Goal: Browse casually: Explore the website without a specific task or goal

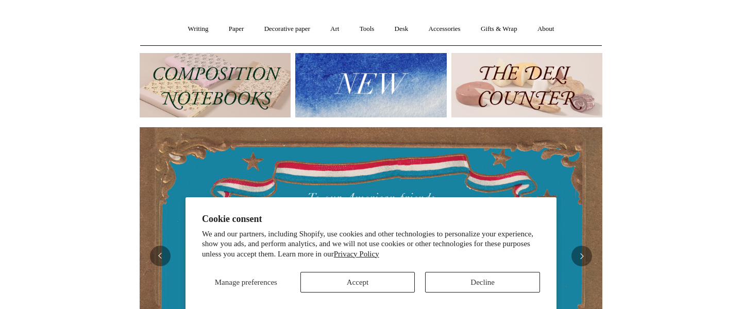
scroll to position [87, 0]
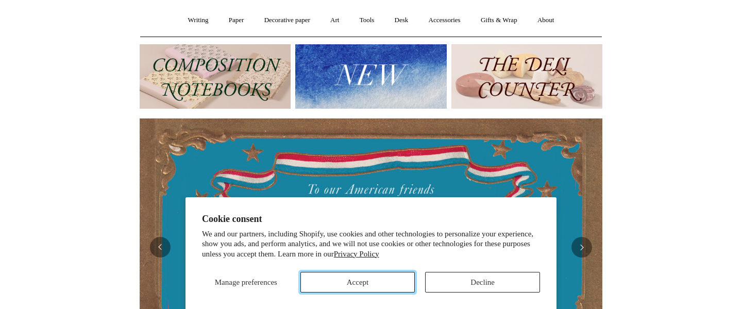
click at [375, 285] on button "Accept" at bounding box center [358, 282] width 115 height 21
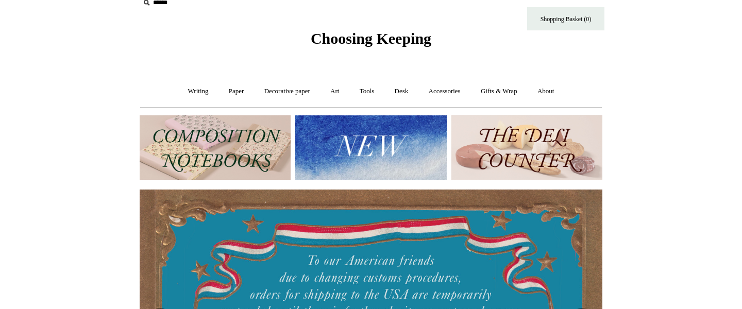
scroll to position [0, 0]
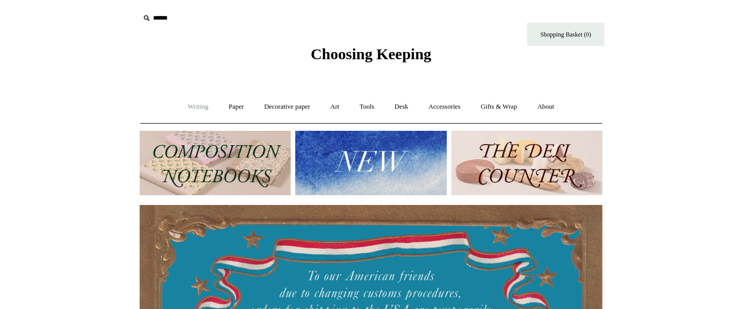
click at [193, 109] on link "Writing +" at bounding box center [198, 106] width 39 height 27
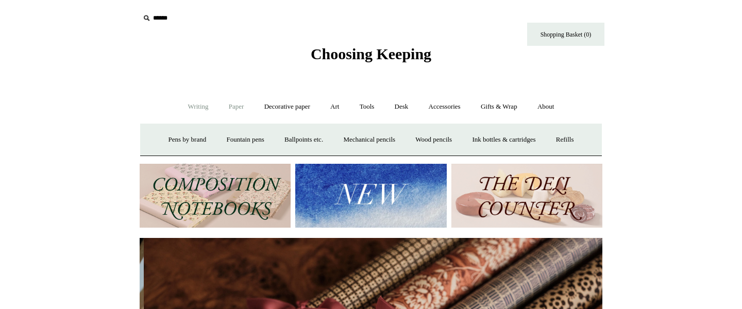
scroll to position [0, 926]
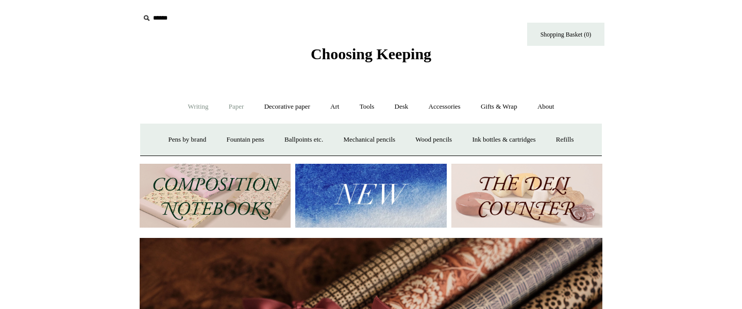
click at [229, 109] on link "Paper +" at bounding box center [237, 106] width 34 height 27
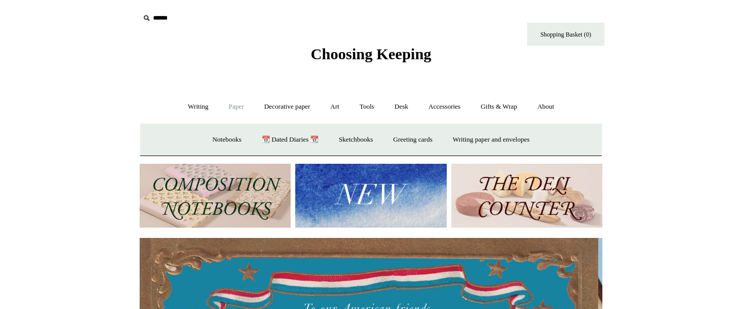
scroll to position [0, 0]
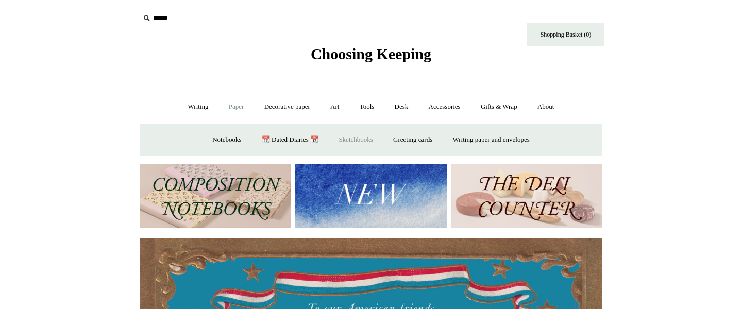
click at [345, 138] on link "Sketchbooks +" at bounding box center [355, 139] width 53 height 27
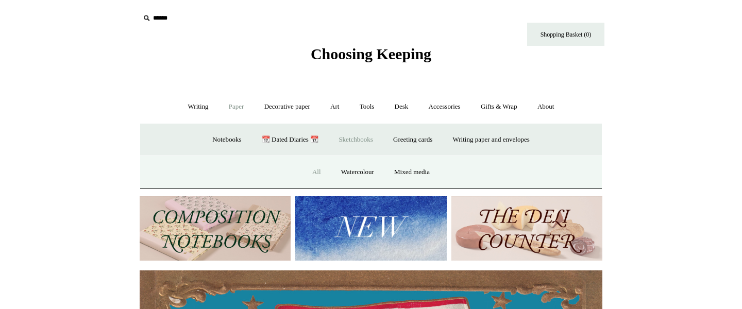
click at [310, 172] on link "All" at bounding box center [316, 172] width 27 height 27
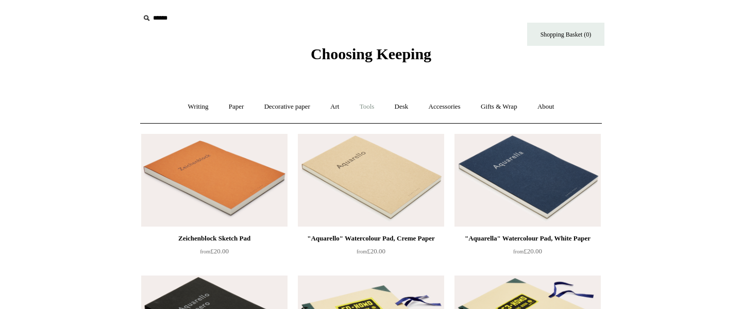
click at [370, 107] on link "Tools +" at bounding box center [368, 106] width 34 height 27
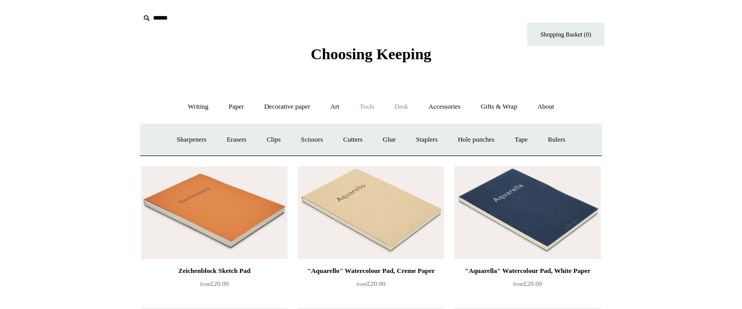
click at [408, 107] on link "Desk +" at bounding box center [402, 106] width 32 height 27
click at [445, 108] on link "Accessories +" at bounding box center [445, 106] width 51 height 27
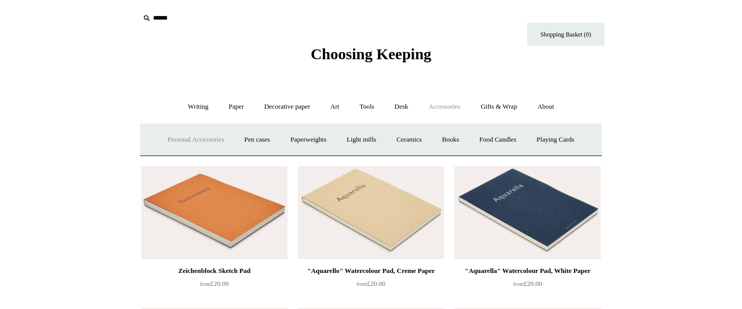
click at [194, 141] on link "Personal Accessories +" at bounding box center [195, 139] width 75 height 27
